Goal: Task Accomplishment & Management: Use online tool/utility

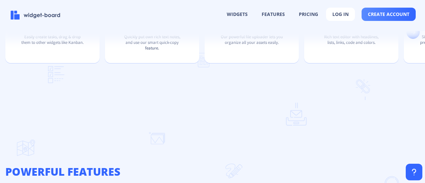
scroll to position [526, 0]
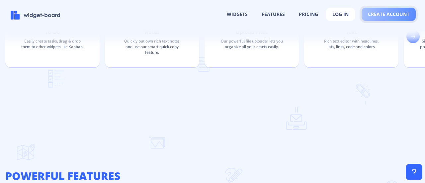
click at [389, 14] on span "create account" at bounding box center [389, 14] width 42 height 5
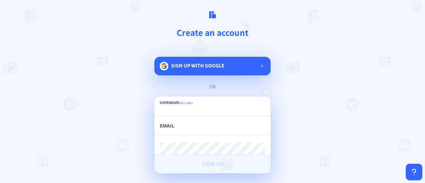
click at [173, 111] on input "text" at bounding box center [213, 110] width 106 height 12
click at [262, 63] on rect at bounding box center [263, 66] width 7 height 7
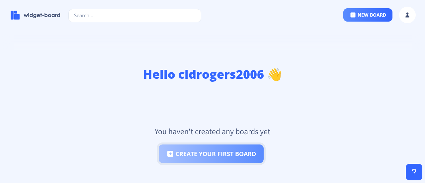
click at [214, 144] on button "create your first board" at bounding box center [211, 153] width 105 height 19
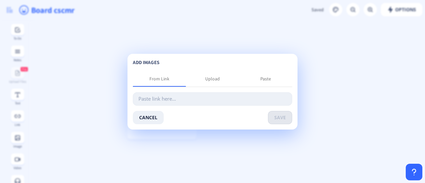
click at [156, 103] on input "text" at bounding box center [212, 98] width 159 height 13
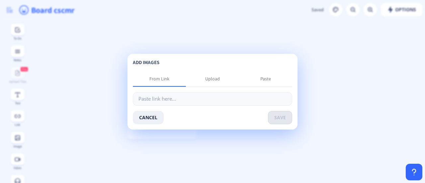
drag, startPoint x: 156, startPoint y: 103, endPoint x: 131, endPoint y: 99, distance: 25.2
click at [131, 99] on div "add images From Link Upload Paste cancel save" at bounding box center [213, 92] width 170 height 76
click at [210, 79] on div "Upload" at bounding box center [212, 78] width 15 height 7
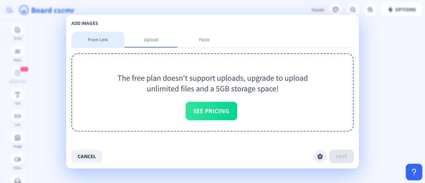
click at [98, 44] on div "From Link" at bounding box center [97, 40] width 53 height 16
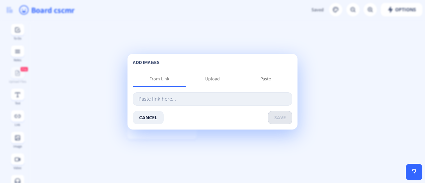
paste input "Restocked ingredients and supplies throughout shifts to ensure smooth operation…"
type input "R"
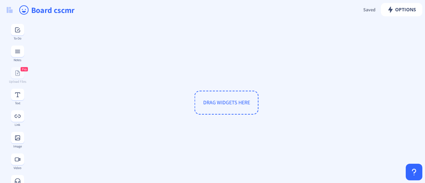
click at [225, 105] on span "DRAG WIDGETS HERE" at bounding box center [227, 103] width 64 height 24
click at [234, 107] on span "DRAG WIDGETS HERE" at bounding box center [227, 103] width 64 height 24
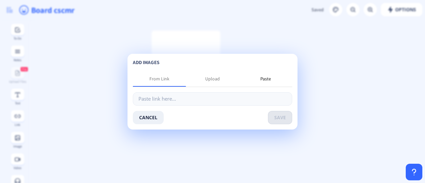
click at [270, 79] on div "Paste" at bounding box center [265, 78] width 11 height 7
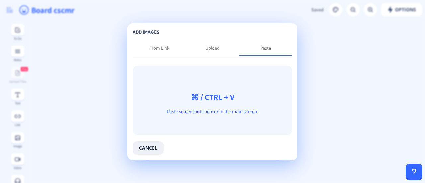
drag, startPoint x: 190, startPoint y: 109, endPoint x: 157, endPoint y: 115, distance: 34.1
click at [157, 115] on p "Paste screenshots here or in the main screen." at bounding box center [212, 111] width 159 height 7
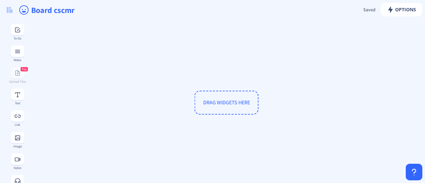
click at [247, 99] on span "DRAG WIDGETS HERE" at bounding box center [226, 102] width 47 height 7
click at [23, 140] on div "Image" at bounding box center [17, 140] width 24 height 16
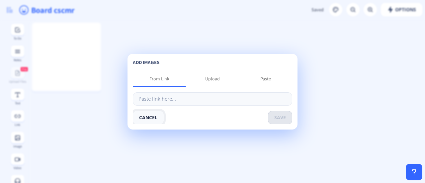
click at [155, 118] on button "cancel" at bounding box center [148, 117] width 31 height 13
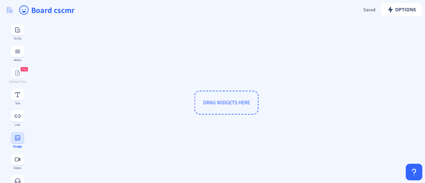
click at [19, 140] on button at bounding box center [17, 138] width 13 height 12
